Goal: Find specific page/section: Find specific page/section

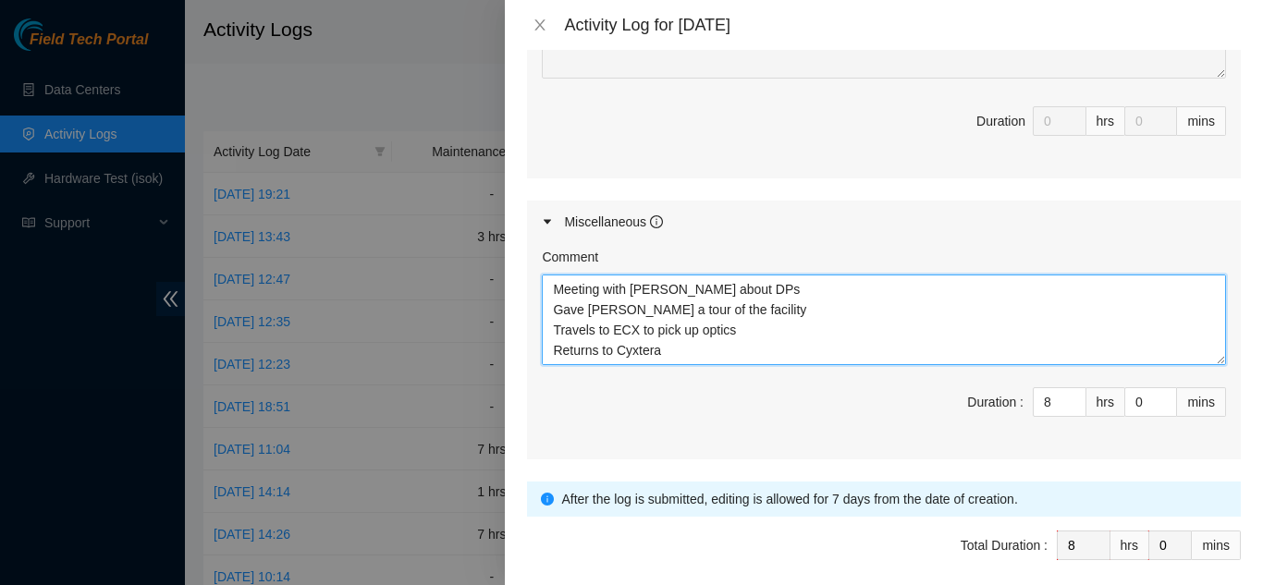
scroll to position [936, 0]
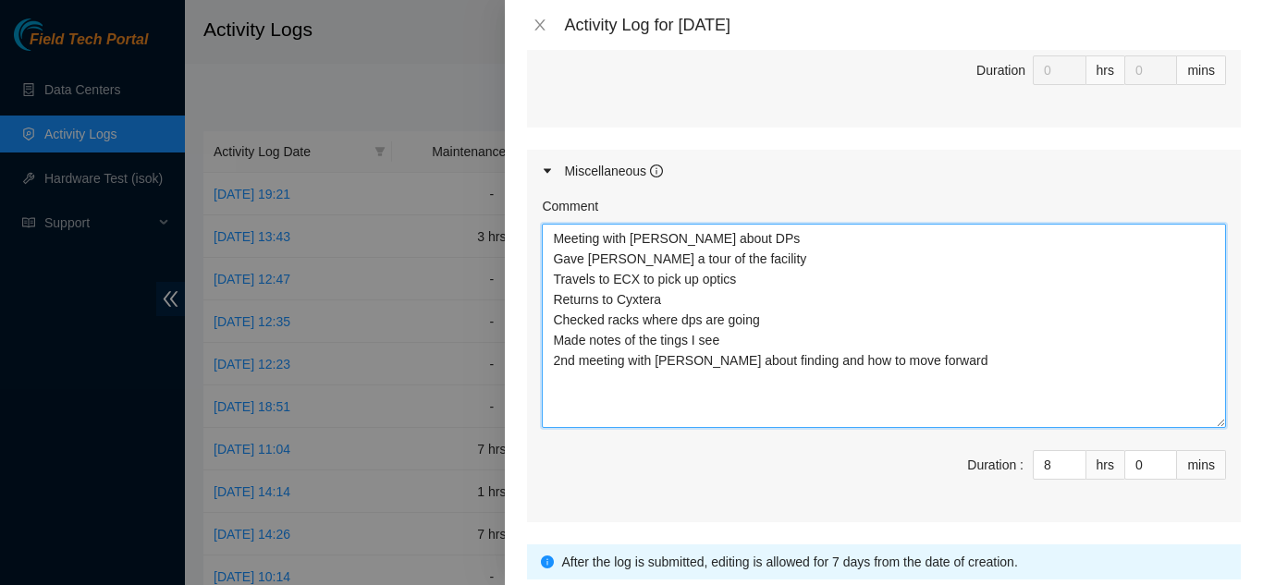
drag, startPoint x: 1206, startPoint y: 283, endPoint x: 1206, endPoint y: 397, distance: 113.7
click at [1206, 397] on textarea "Meeting with [PERSON_NAME] about DPs Gave [PERSON_NAME] a tour of the facility …" at bounding box center [884, 326] width 684 height 204
drag, startPoint x: 549, startPoint y: 214, endPoint x: 970, endPoint y: 381, distance: 452.4
click at [970, 381] on textarea "Meeting with [PERSON_NAME] about DPs Gave [PERSON_NAME] a tour of the facility …" at bounding box center [884, 326] width 684 height 204
click at [996, 288] on textarea "Meeting with [PERSON_NAME] about DPs Gave [PERSON_NAME] a tour of the facility …" at bounding box center [884, 326] width 684 height 204
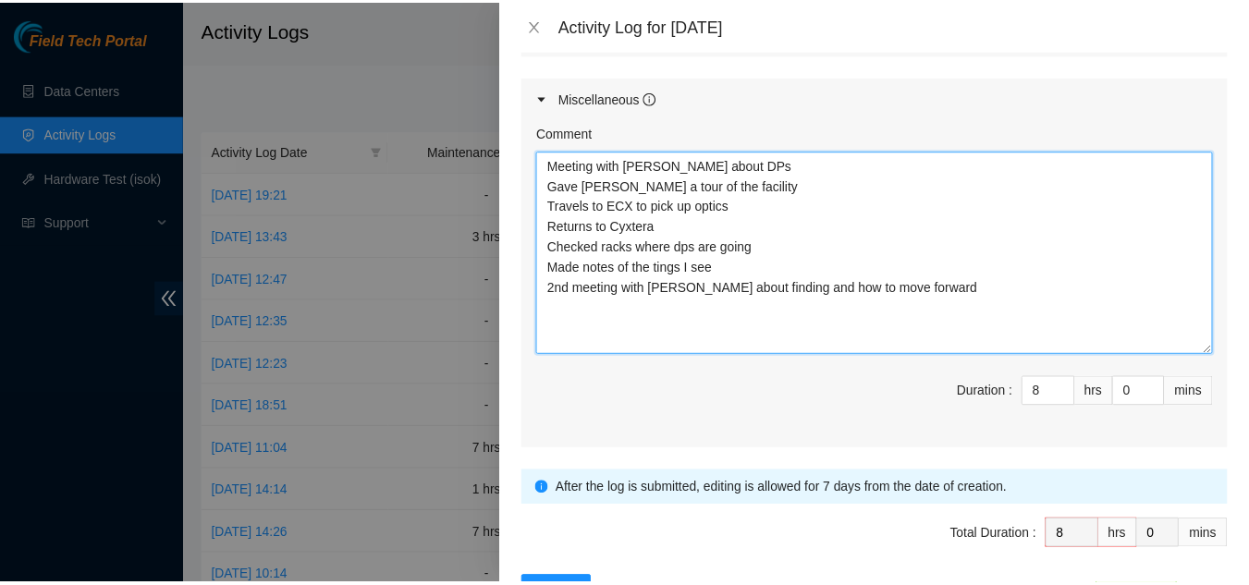
scroll to position [1049, 0]
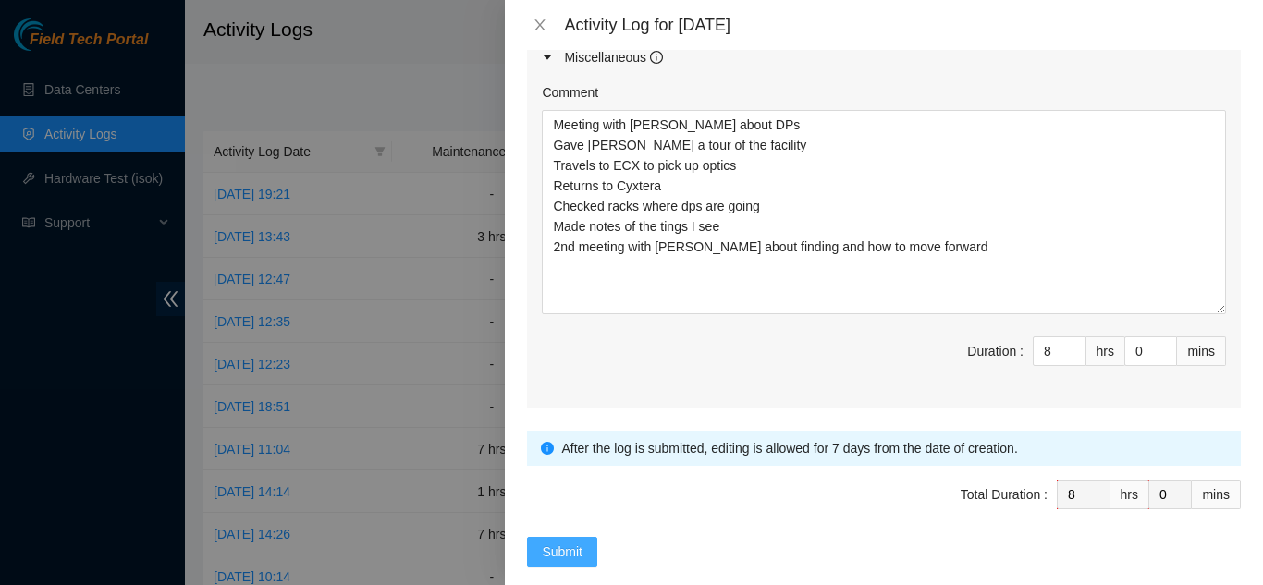
click at [580, 542] on span "Submit" at bounding box center [562, 552] width 41 height 20
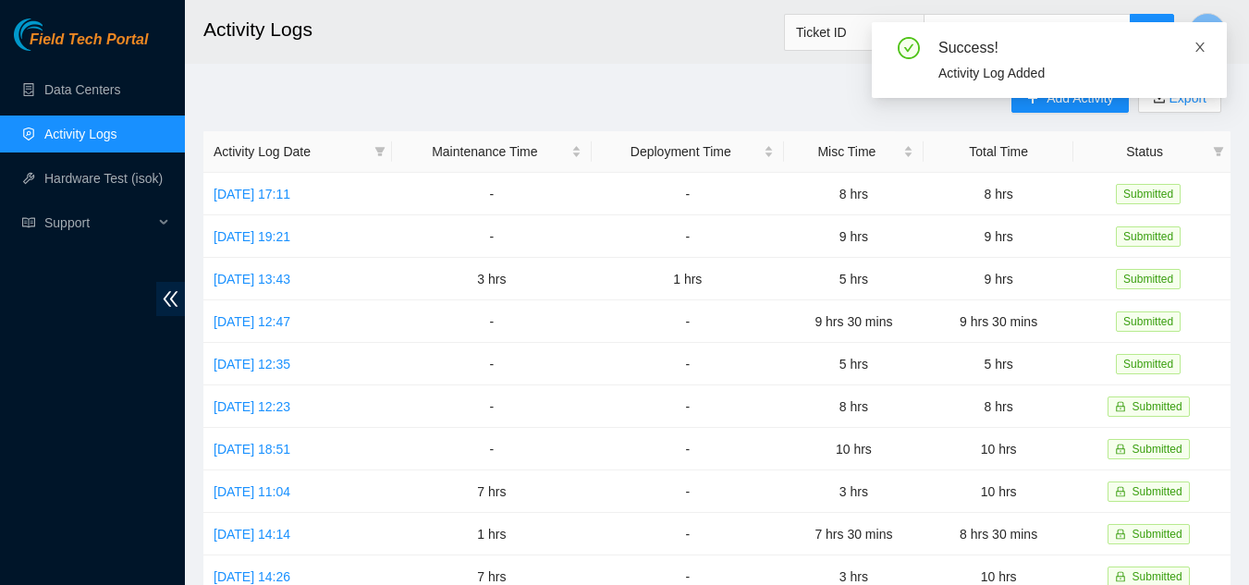
click at [1201, 44] on icon "close" at bounding box center [1200, 47] width 13 height 13
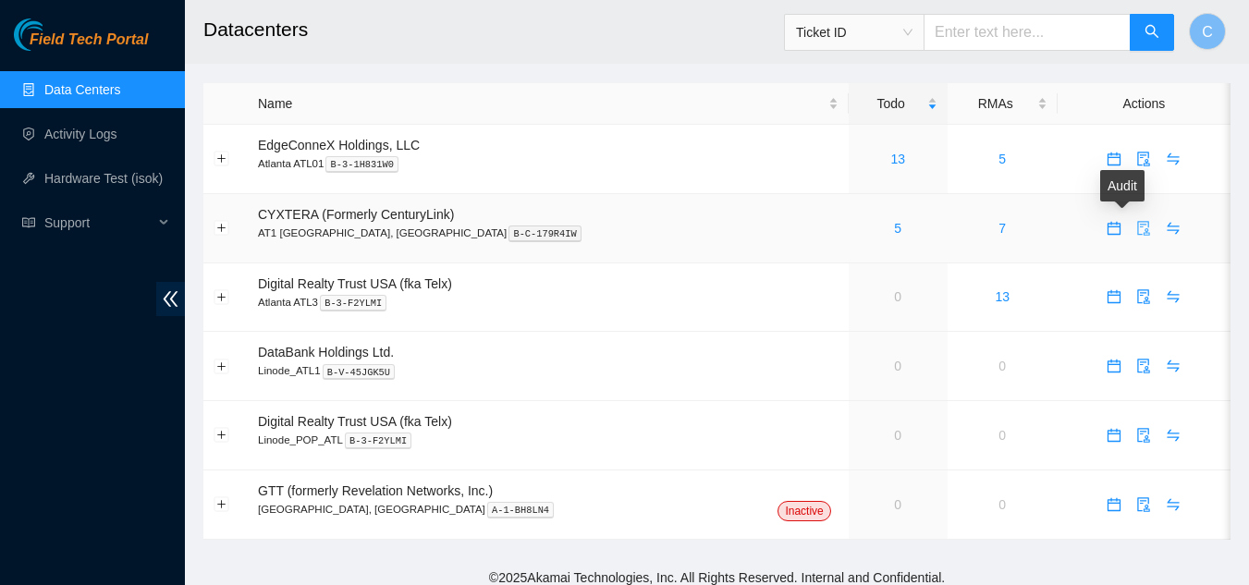
click at [1138, 229] on icon "audit" at bounding box center [1144, 228] width 12 height 15
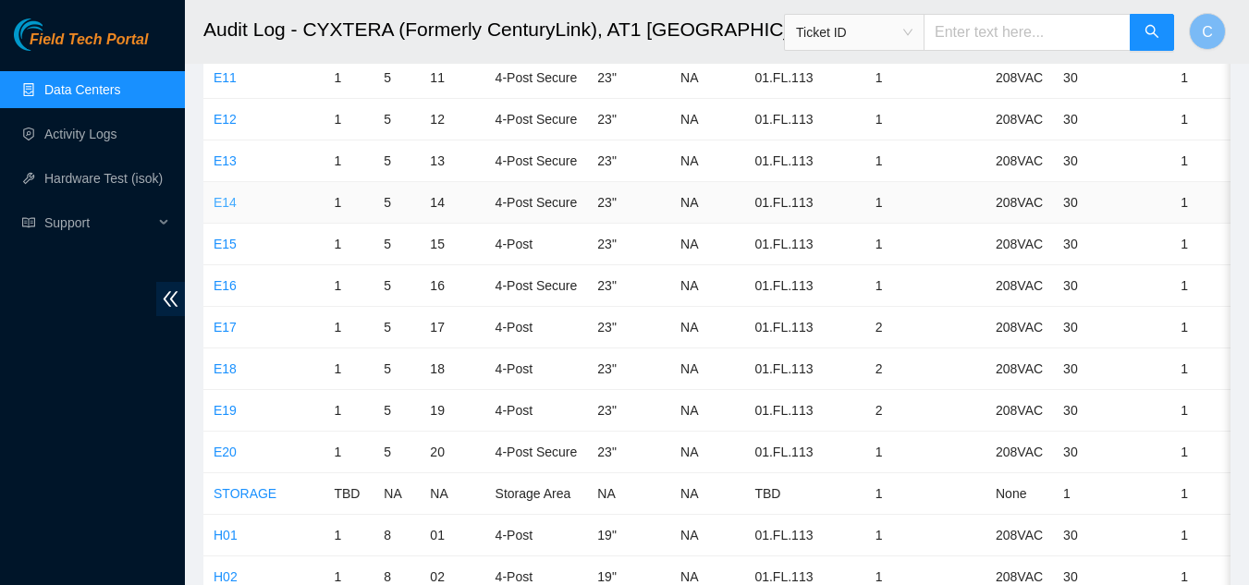
scroll to position [5547, 0]
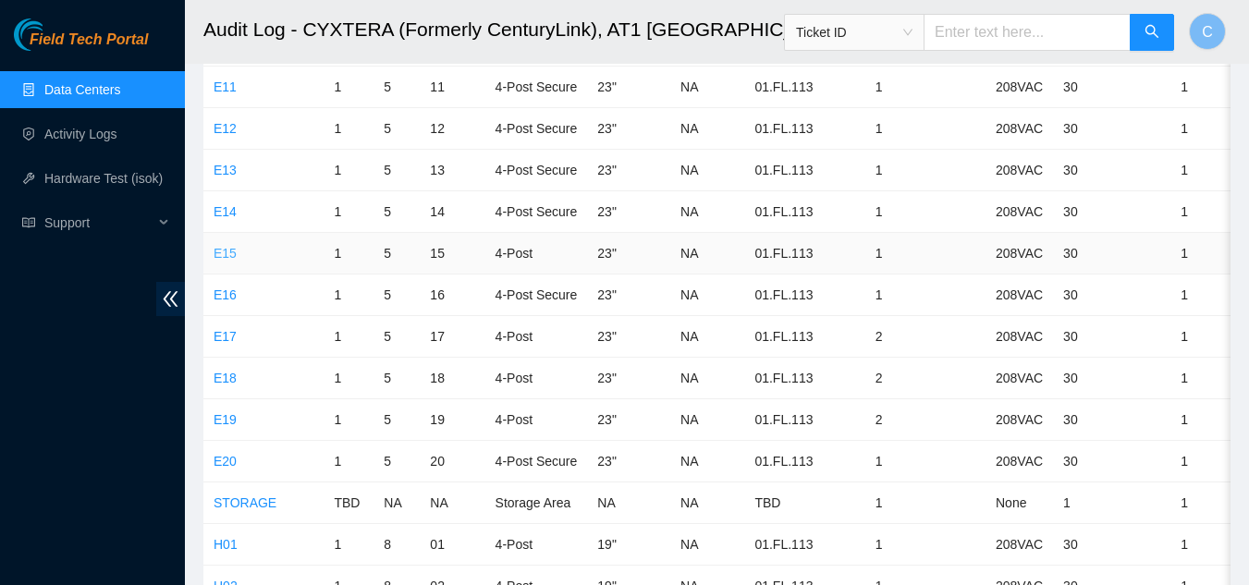
click at [218, 256] on link "E15" at bounding box center [225, 253] width 23 height 15
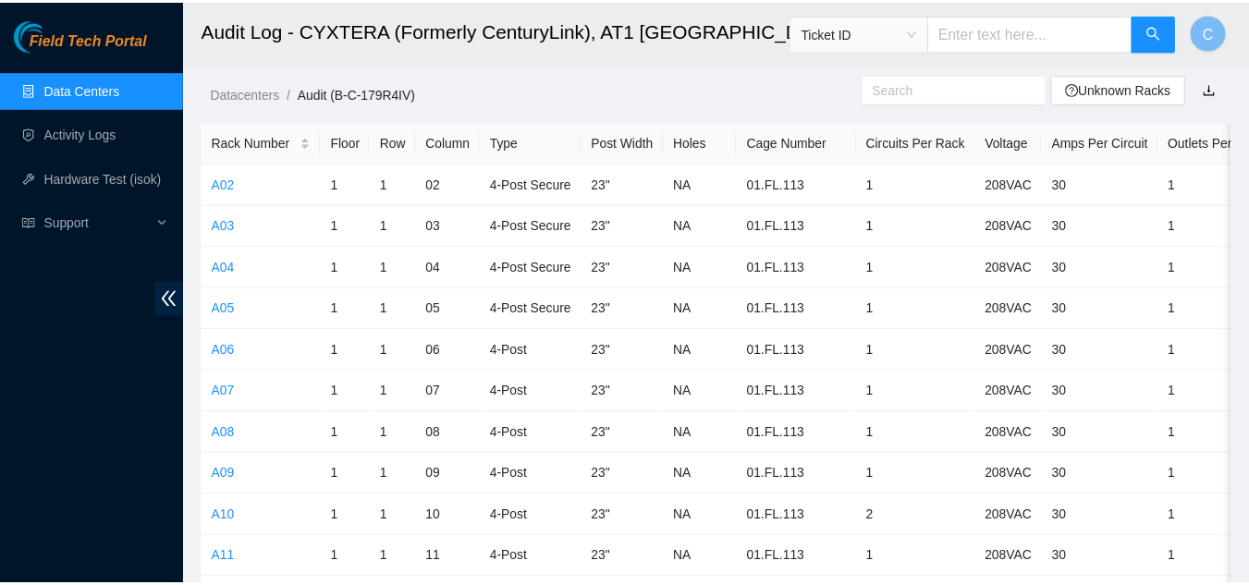
scroll to position [5547, 0]
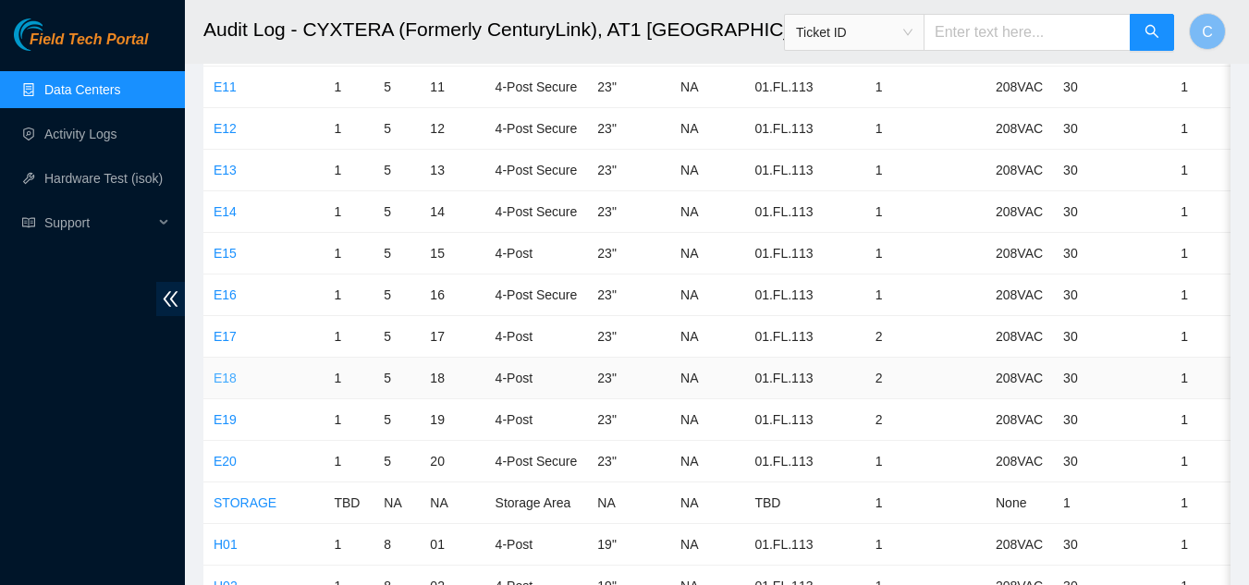
click at [222, 377] on link "E18" at bounding box center [225, 378] width 23 height 15
